Goal: Task Accomplishment & Management: Manage account settings

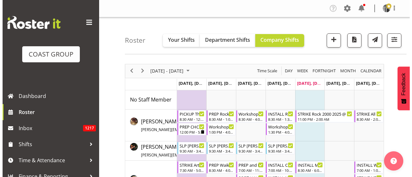
scroll to position [1355, 0]
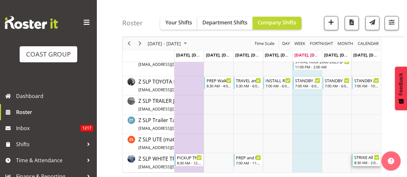
click at [360, 158] on div "STRIKE All Blacks v [GEOGRAPHIC_DATA] 2025 @ [GEOGRAPHIC_DATA] On Site @ TBC" at bounding box center [366, 157] width 25 height 6
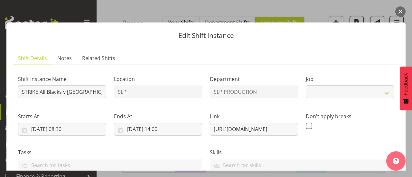
select select "10198"
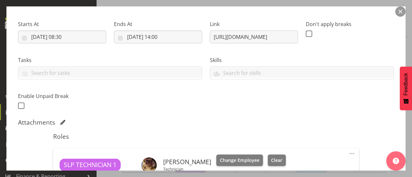
scroll to position [0, 0]
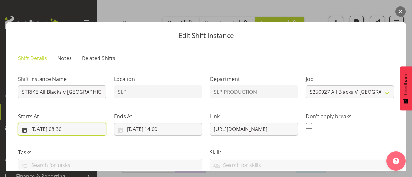
click at [64, 129] on input "[DATE] 08:30" at bounding box center [62, 129] width 88 height 13
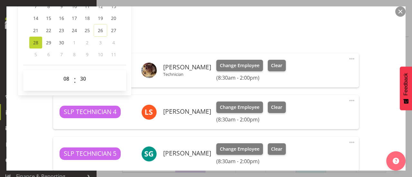
scroll to position [193, 0]
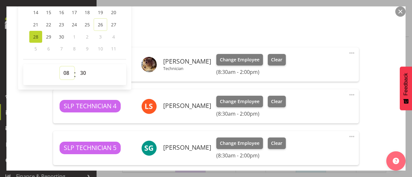
click at [65, 74] on select "00 01 02 03 04 05 06 07 08 09 10 11 12 13 14 15 16 17 18 19 20 21 22 23" at bounding box center [67, 73] width 14 height 13
select select "7"
click at [60, 67] on select "00 01 02 03 04 05 06 07 08 09 10 11 12 13 14 15 16 17 18 19 20 21 22 23" at bounding box center [67, 73] width 14 height 13
type input "[DATE] 07:30"
click at [150, 24] on div "Attachments" at bounding box center [205, 22] width 375 height 8
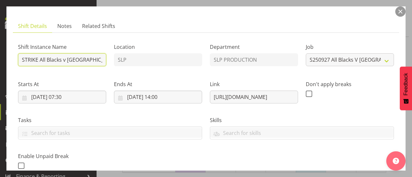
scroll to position [0, 67]
click at [132, 57] on div "Shift Instance Name STRIKE All Blacks v [GEOGRAPHIC_DATA] 2025 @ [GEOGRAPHIC_DA…" at bounding box center [205, 104] width 383 height 141
click at [101, 59] on input "STRIKE All Blacks v [GEOGRAPHIC_DATA] 2025 @ [GEOGRAPHIC_DATA] On Site @ TBC" at bounding box center [62, 59] width 88 height 13
drag, startPoint x: 101, startPoint y: 59, endPoint x: 86, endPoint y: 64, distance: 15.5
click at [86, 64] on input "STRIKE All Blacks v [GEOGRAPHIC_DATA] 2025 @ [GEOGRAPHIC_DATA] On Site @ TBC" at bounding box center [62, 59] width 88 height 13
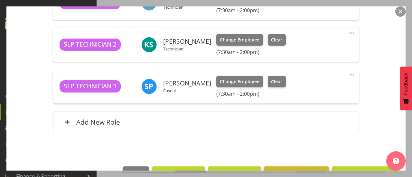
scroll to position [528, 0]
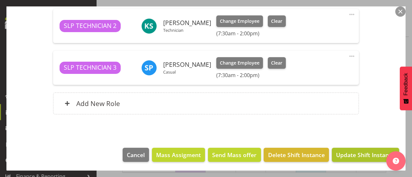
type input "STRIKE All Blacks v [GEOGRAPHIC_DATA] 2025 @ [GEOGRAPHIC_DATA] On Site @ 8am SH…"
click at [350, 155] on span "Update Shift Instance" at bounding box center [365, 155] width 59 height 8
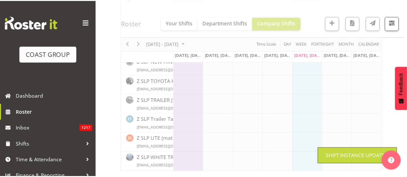
scroll to position [1191, 0]
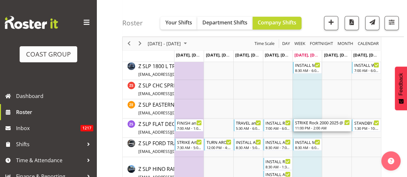
click at [308, 127] on div "11:00 PM - 2:00 AM" at bounding box center [322, 127] width 55 height 5
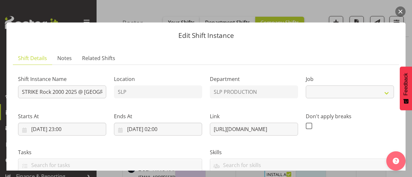
select select "10488"
click at [400, 12] on button "button" at bounding box center [400, 11] width 10 height 10
